Goal: Information Seeking & Learning: Learn about a topic

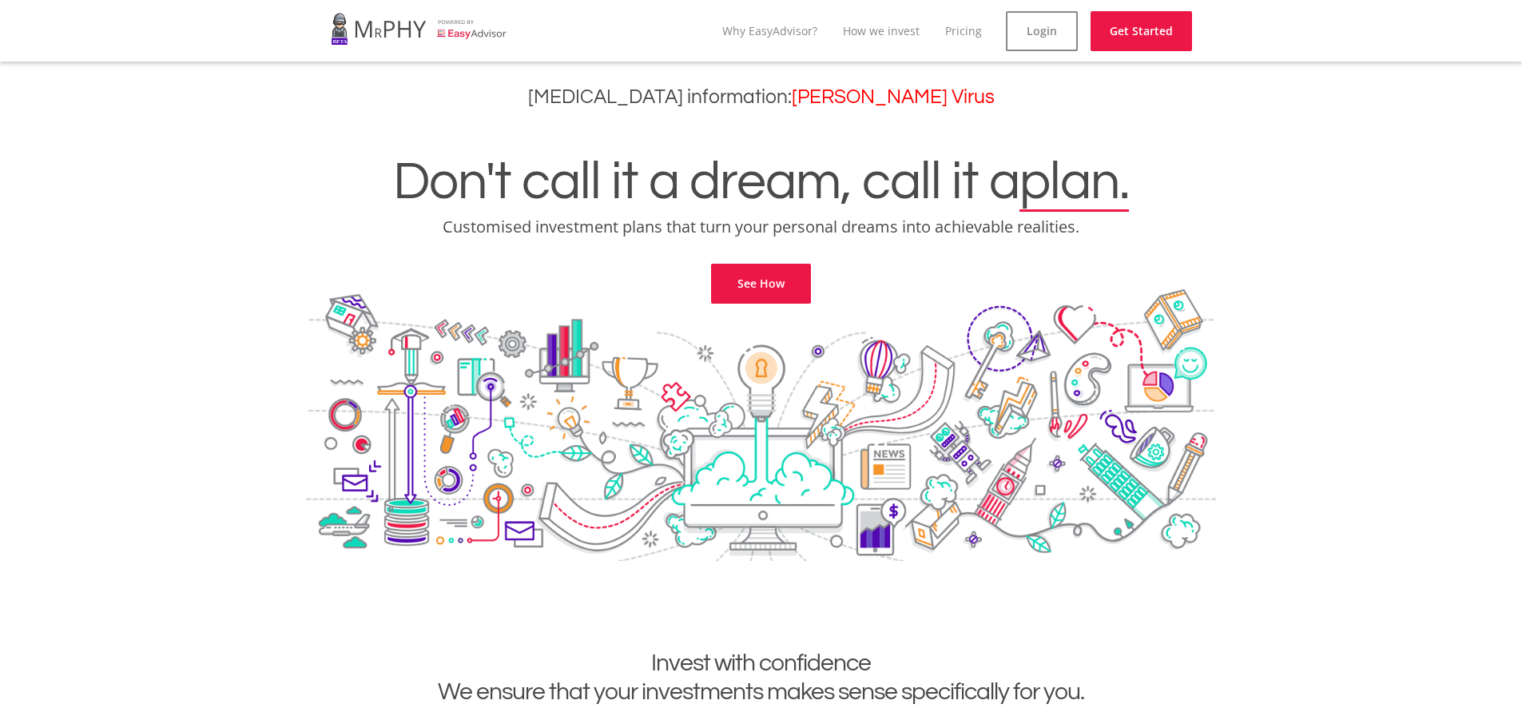
scroll to position [320, 0]
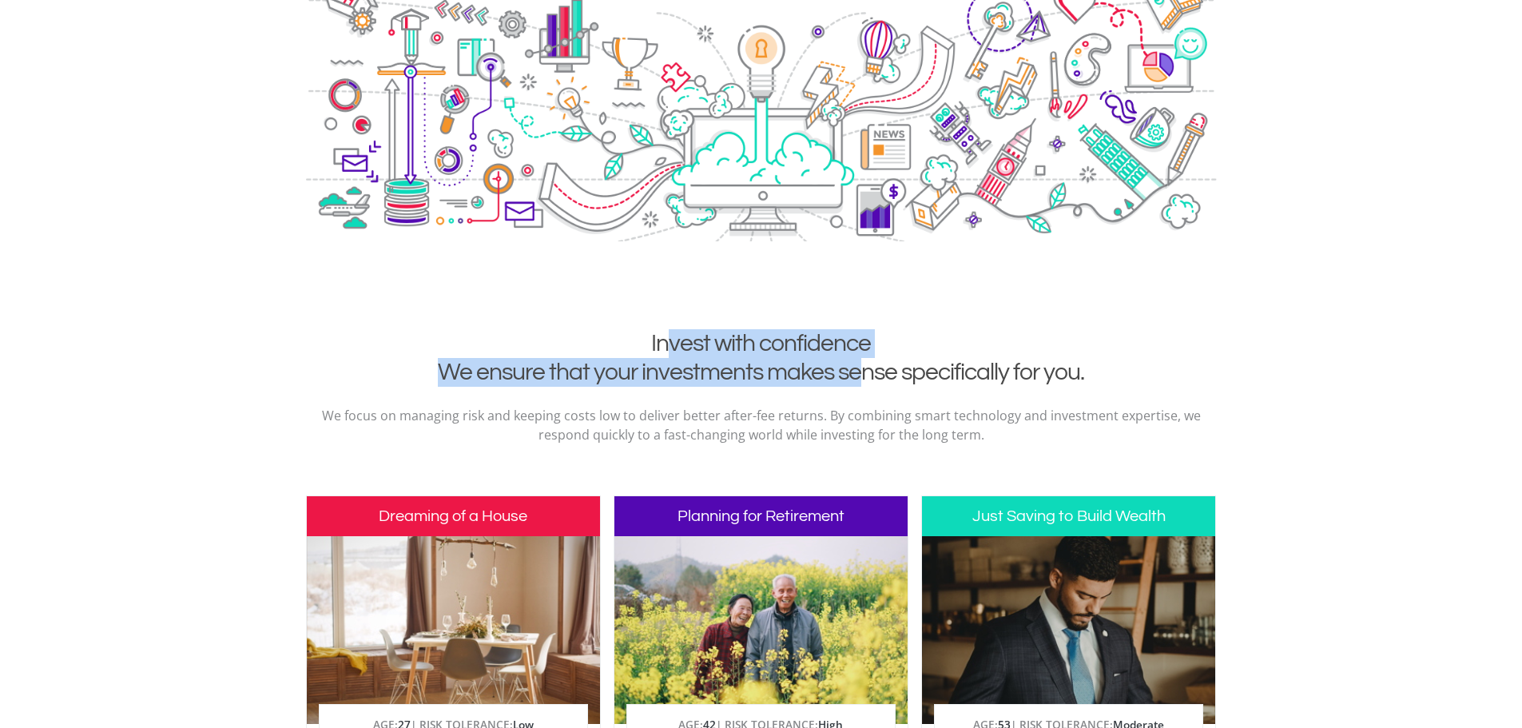
drag, startPoint x: 669, startPoint y: 340, endPoint x: 860, endPoint y: 382, distance: 195.4
click at [860, 382] on h2 "Invest with confidence We ensure that your investments makes sense specifically…" at bounding box center [761, 358] width 887 height 58
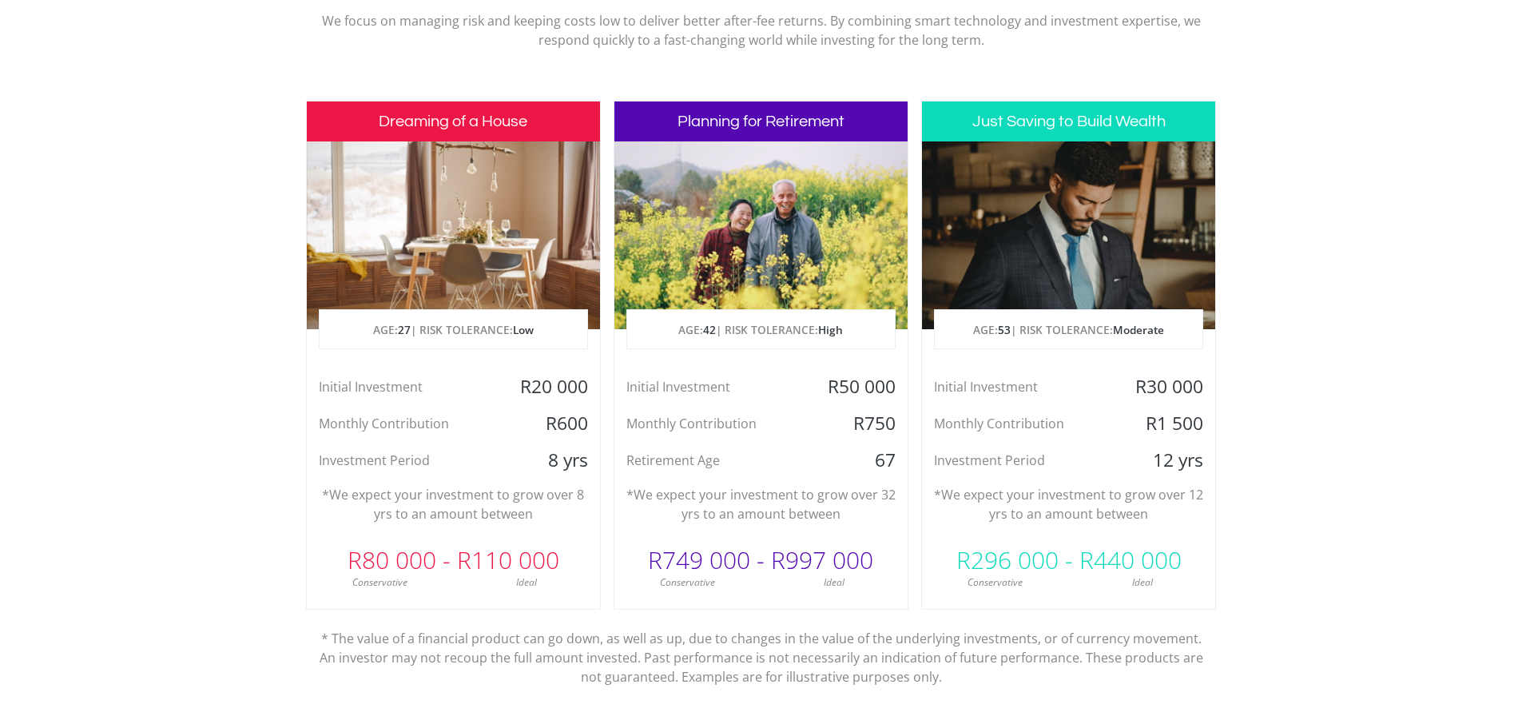
scroll to position [719, 0]
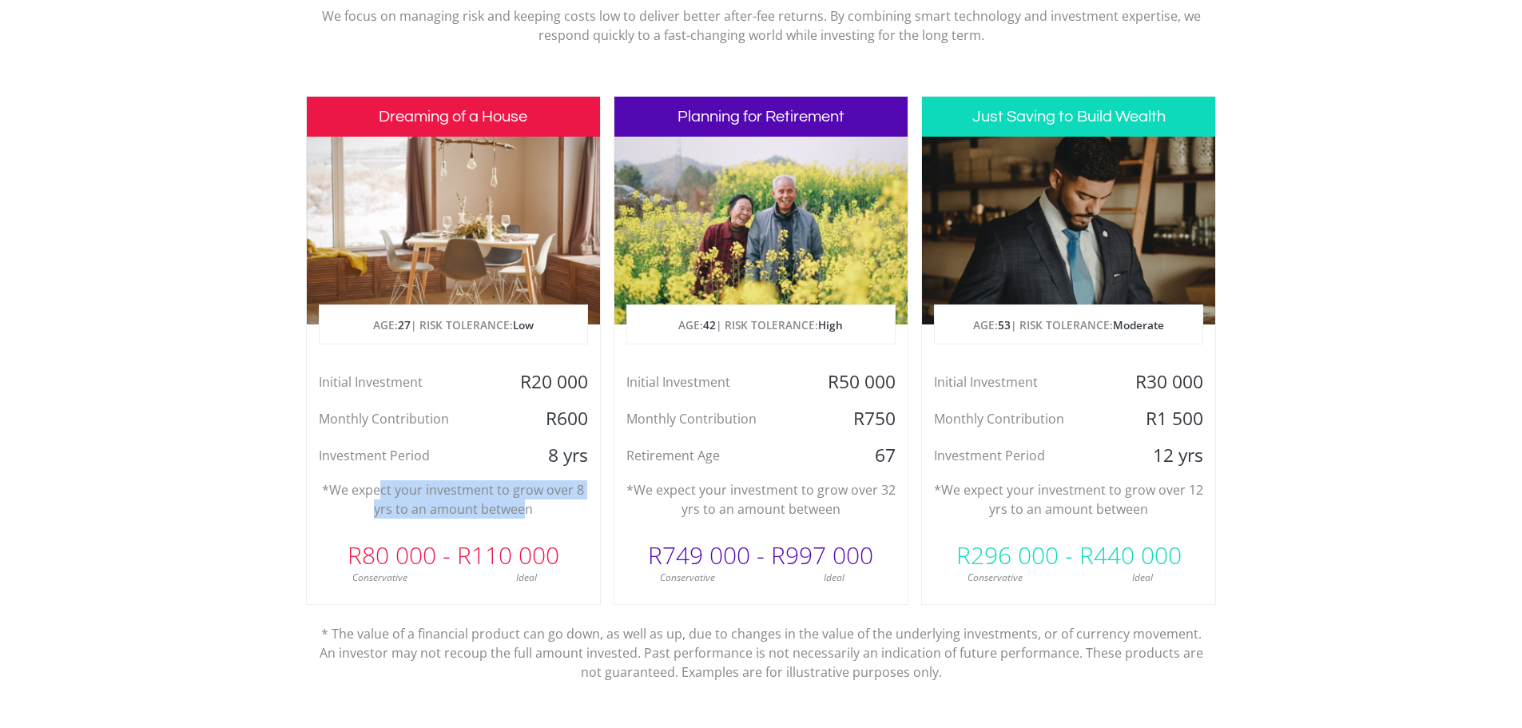
drag, startPoint x: 383, startPoint y: 493, endPoint x: 527, endPoint y: 513, distance: 145.2
click at [527, 513] on p "*We expect your investment to grow over 8 yrs to an amount between" at bounding box center [453, 499] width 269 height 38
drag, startPoint x: 519, startPoint y: 378, endPoint x: 567, endPoint y: 378, distance: 47.1
click at [567, 378] on div "R20 000" at bounding box center [550, 382] width 97 height 24
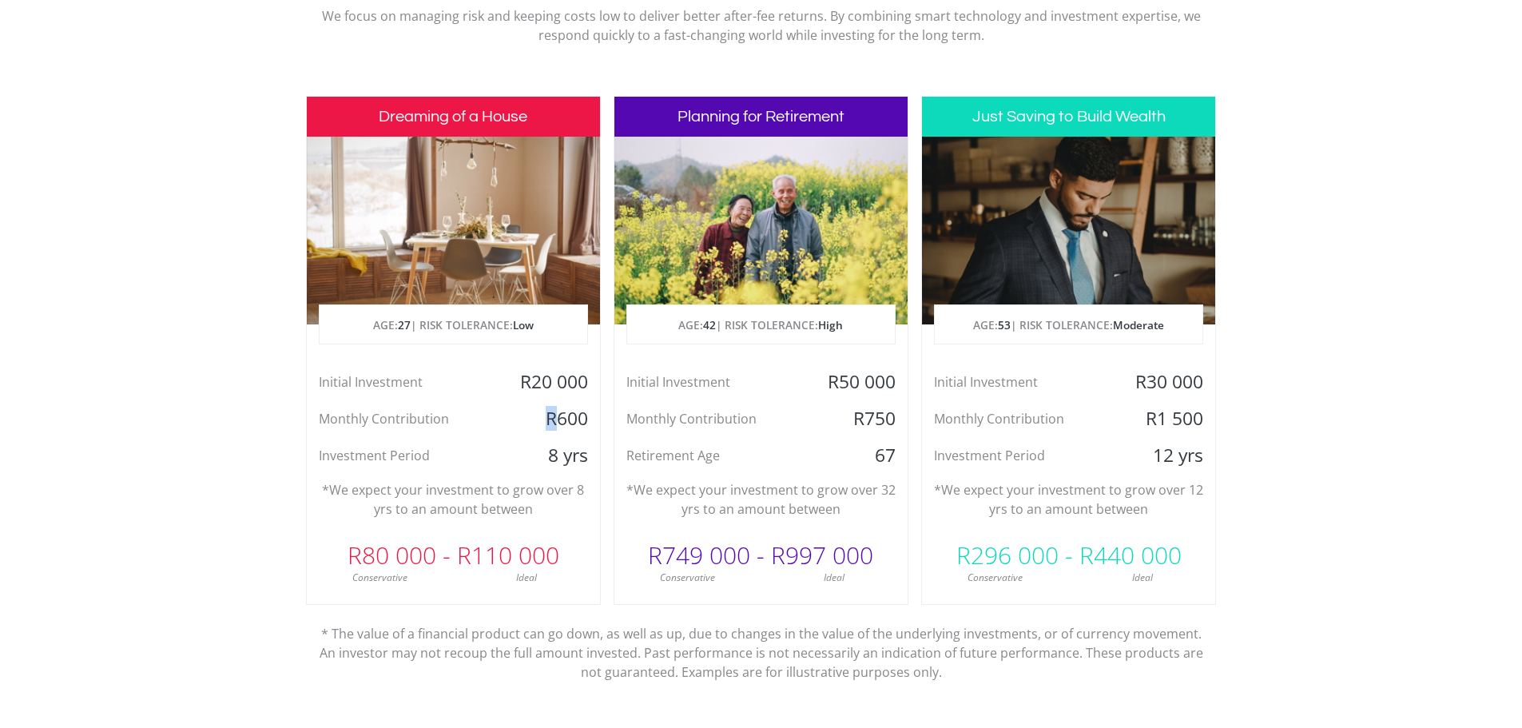
click at [550, 419] on div "R600" at bounding box center [550, 419] width 97 height 24
drag, startPoint x: 521, startPoint y: 372, endPoint x: 585, endPoint y: 372, distance: 63.9
click at [585, 372] on div "R20 000" at bounding box center [550, 382] width 97 height 24
drag, startPoint x: 545, startPoint y: 419, endPoint x: 593, endPoint y: 416, distance: 48.0
click at [593, 416] on div "R600" at bounding box center [550, 419] width 97 height 24
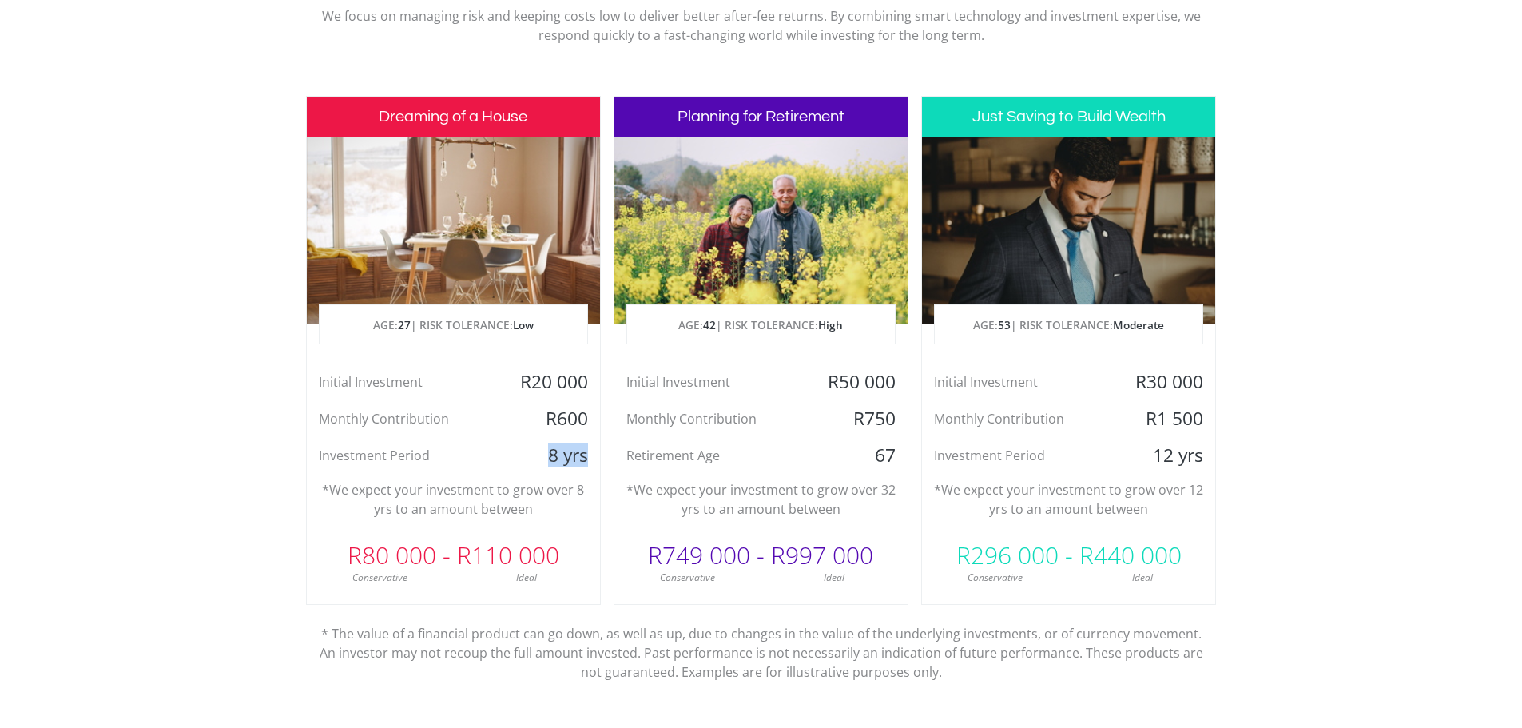
drag, startPoint x: 520, startPoint y: 462, endPoint x: 595, endPoint y: 460, distance: 75.1
click at [595, 460] on div "8 yrs" at bounding box center [550, 455] width 97 height 24
click at [445, 553] on div "R80 000 - R110 000" at bounding box center [453, 555] width 293 height 48
drag, startPoint x: 332, startPoint y: 491, endPoint x: 537, endPoint y: 509, distance: 205.3
click at [537, 509] on p "*We expect your investment to grow over 8 yrs to an amount between" at bounding box center [453, 499] width 269 height 38
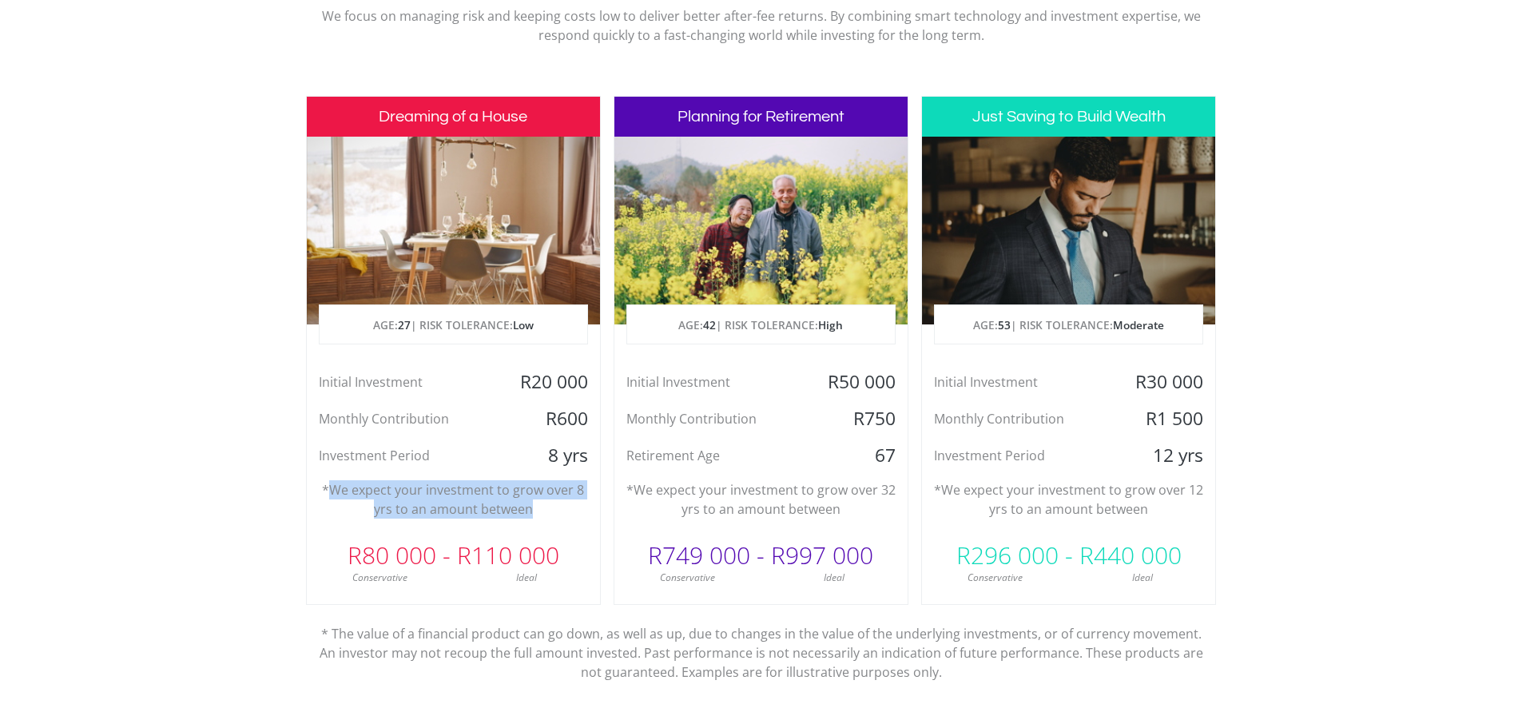
click at [537, 509] on p "*We expect your investment to grow over 8 yrs to an amount between" at bounding box center [453, 499] width 269 height 38
drag, startPoint x: 535, startPoint y: 510, endPoint x: 369, endPoint y: 489, distance: 166.7
click at [369, 489] on p "*We expect your investment to grow over 8 yrs to an amount between" at bounding box center [453, 499] width 269 height 38
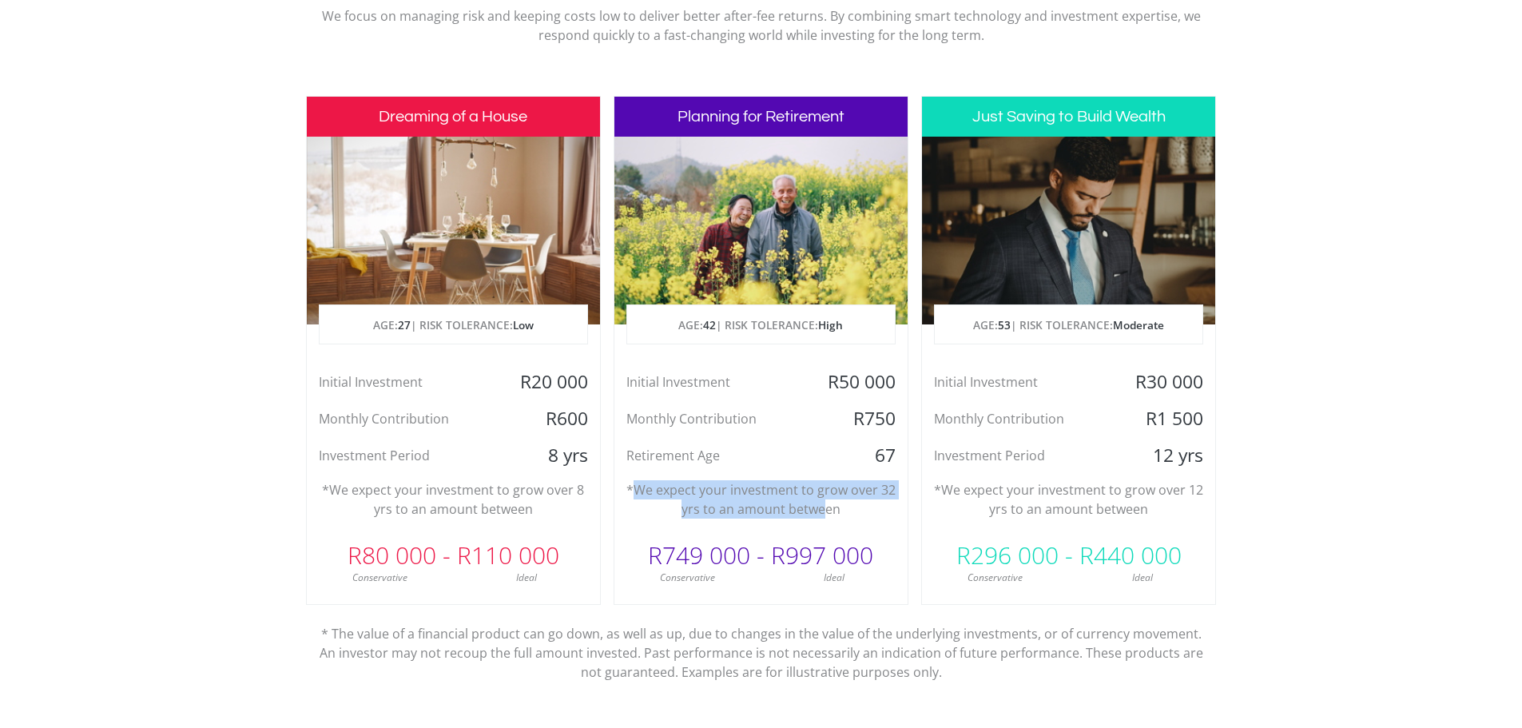
drag, startPoint x: 641, startPoint y: 486, endPoint x: 825, endPoint y: 515, distance: 186.2
click at [825, 515] on p "*We expect your investment to grow over 32 yrs to an amount between" at bounding box center [760, 499] width 269 height 38
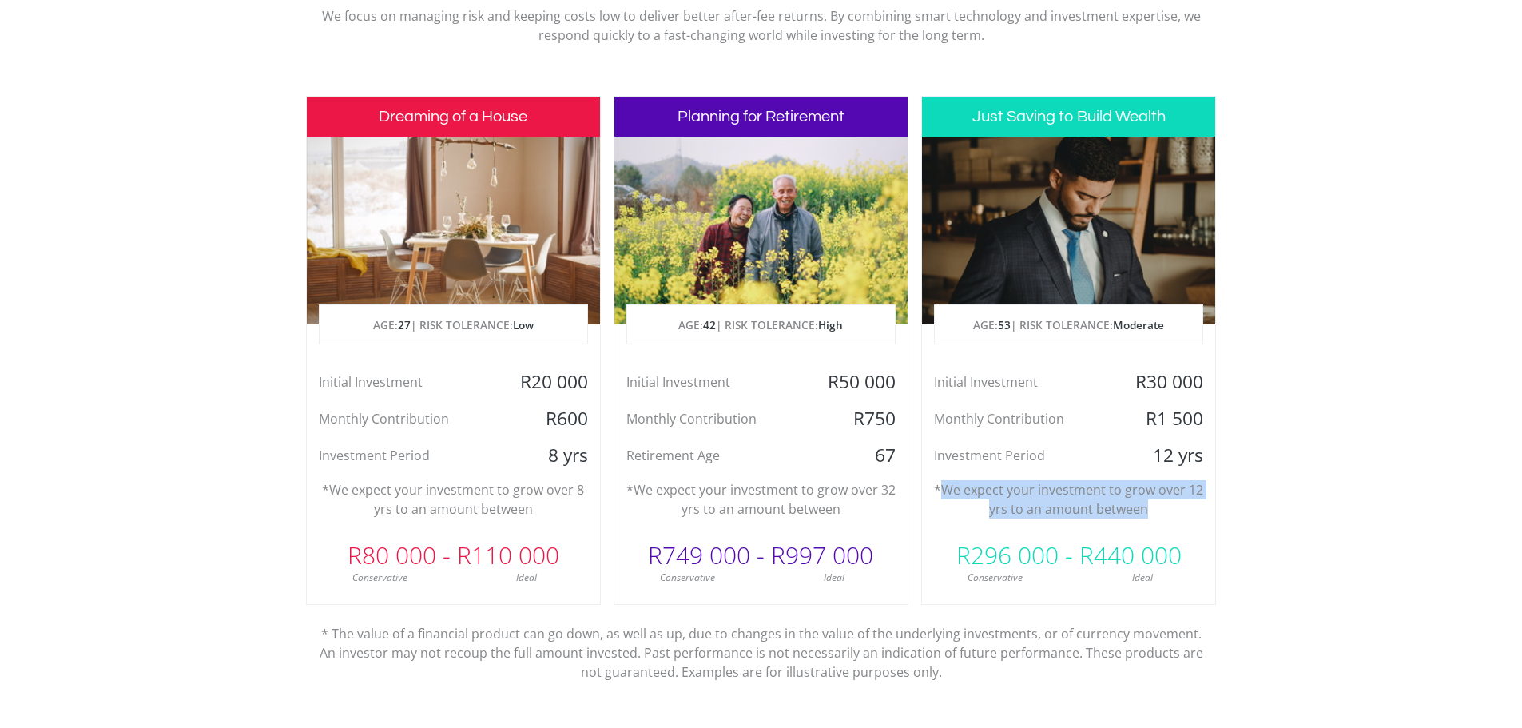
drag, startPoint x: 941, startPoint y: 491, endPoint x: 1156, endPoint y: 510, distance: 215.7
click at [1156, 510] on p "*We expect your investment to grow over 12 yrs to an amount between" at bounding box center [1068, 499] width 269 height 38
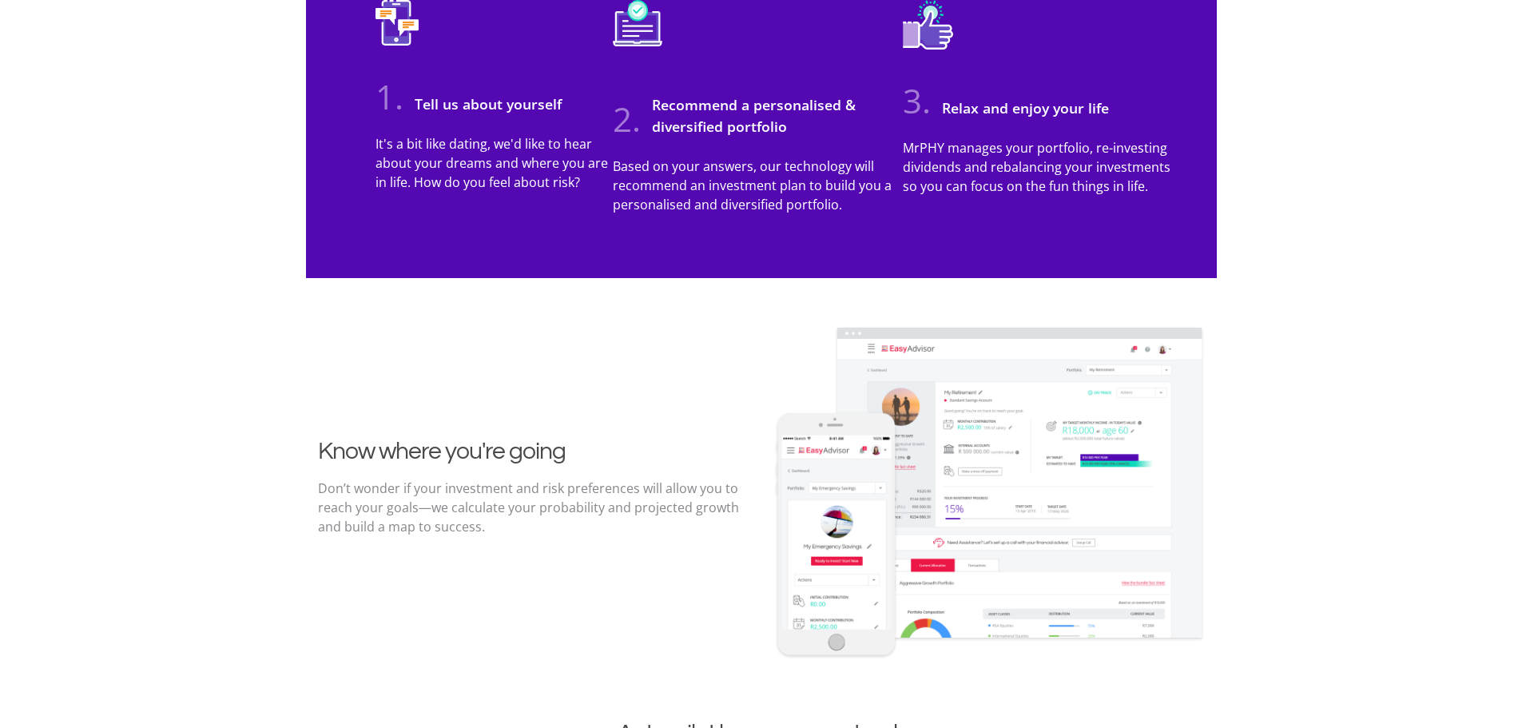
scroll to position [1518, 0]
